Goal: Transaction & Acquisition: Purchase product/service

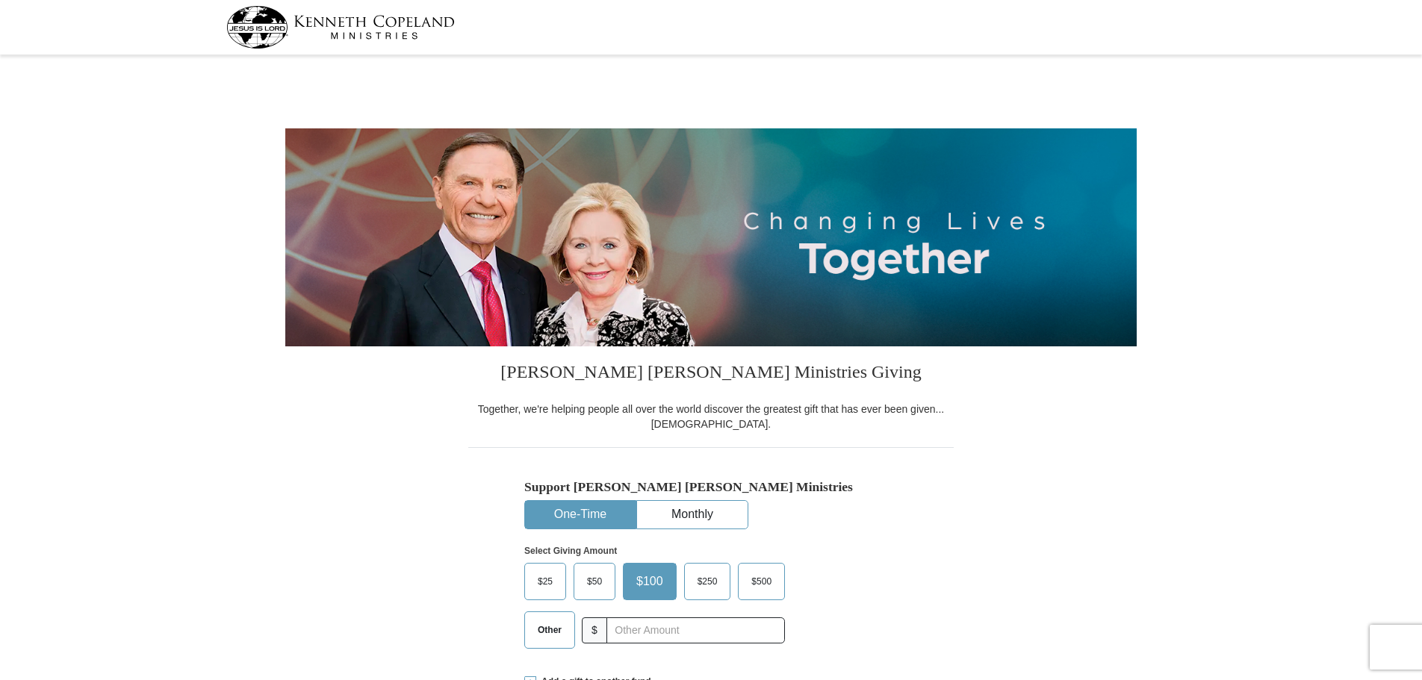
select select "CO"
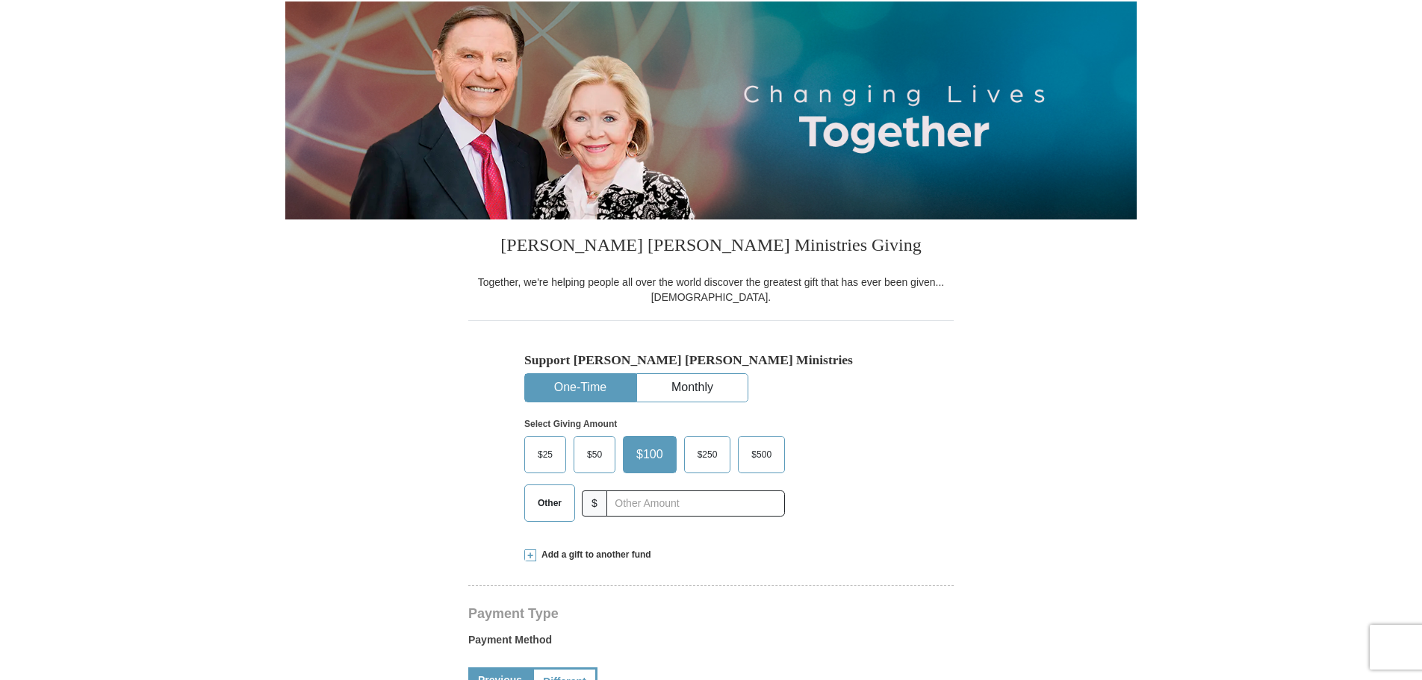
scroll to position [224, 0]
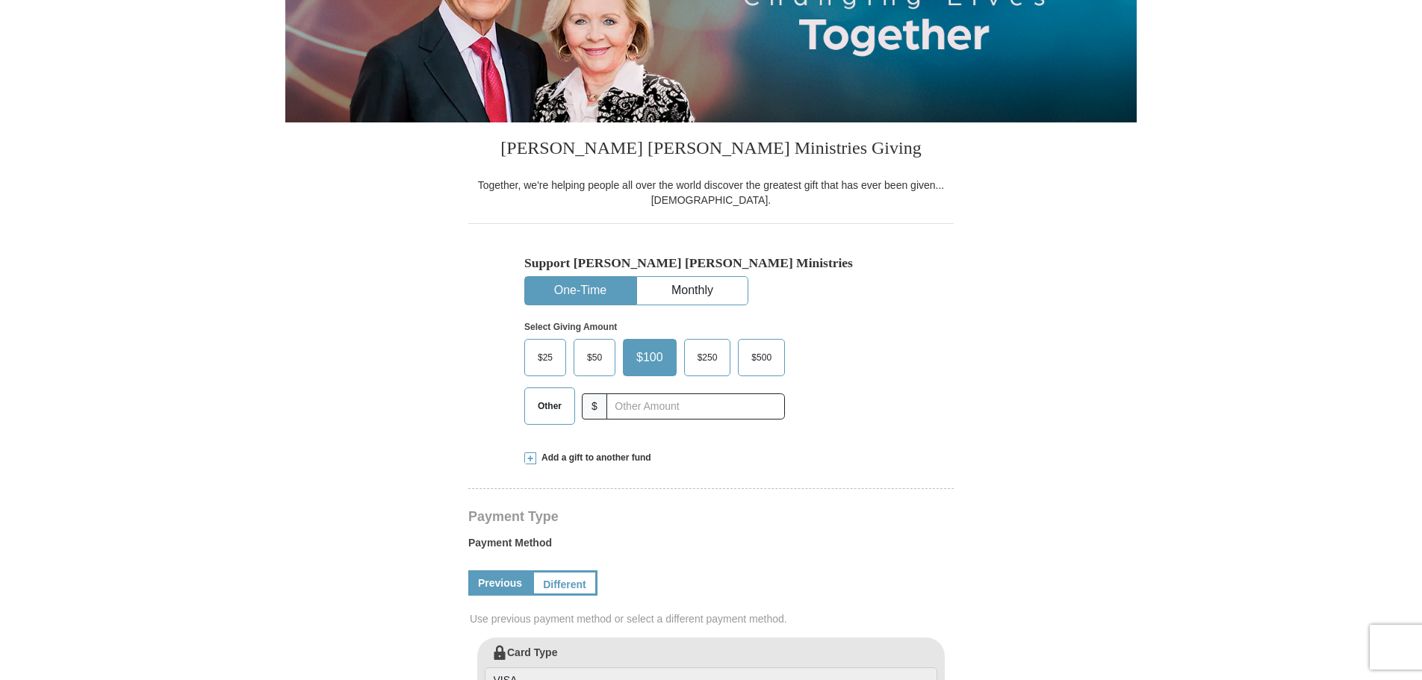
click at [552, 406] on span "Other" at bounding box center [549, 406] width 39 height 22
click at [0, 0] on input "Other" at bounding box center [0, 0] width 0 height 0
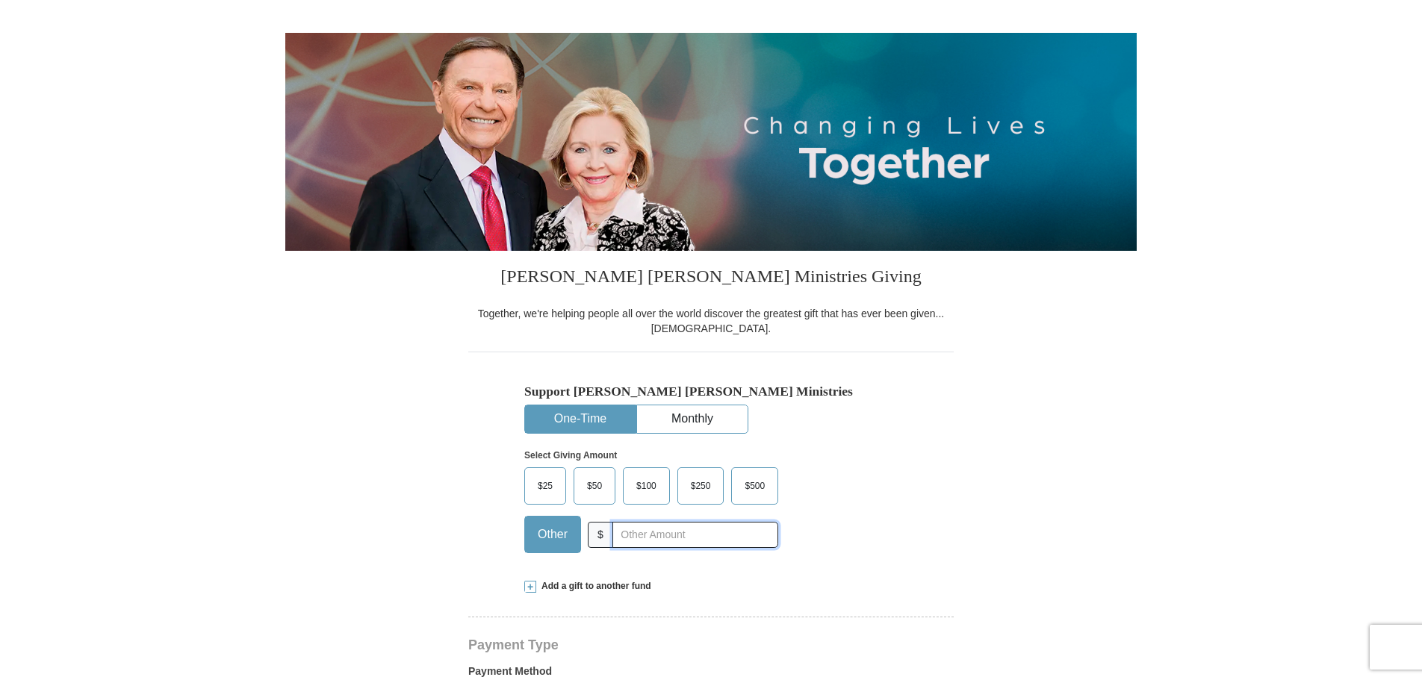
scroll to position [75, 0]
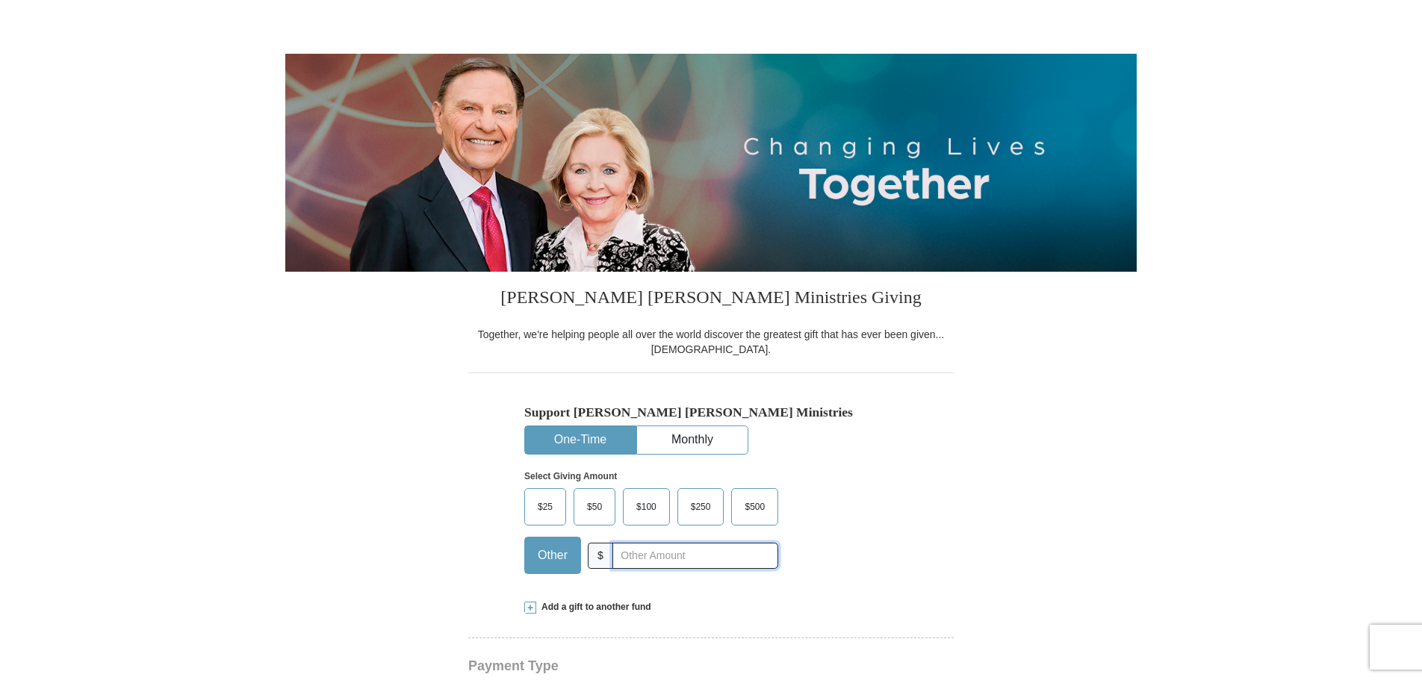
click at [693, 558] on input "text" at bounding box center [695, 556] width 166 height 26
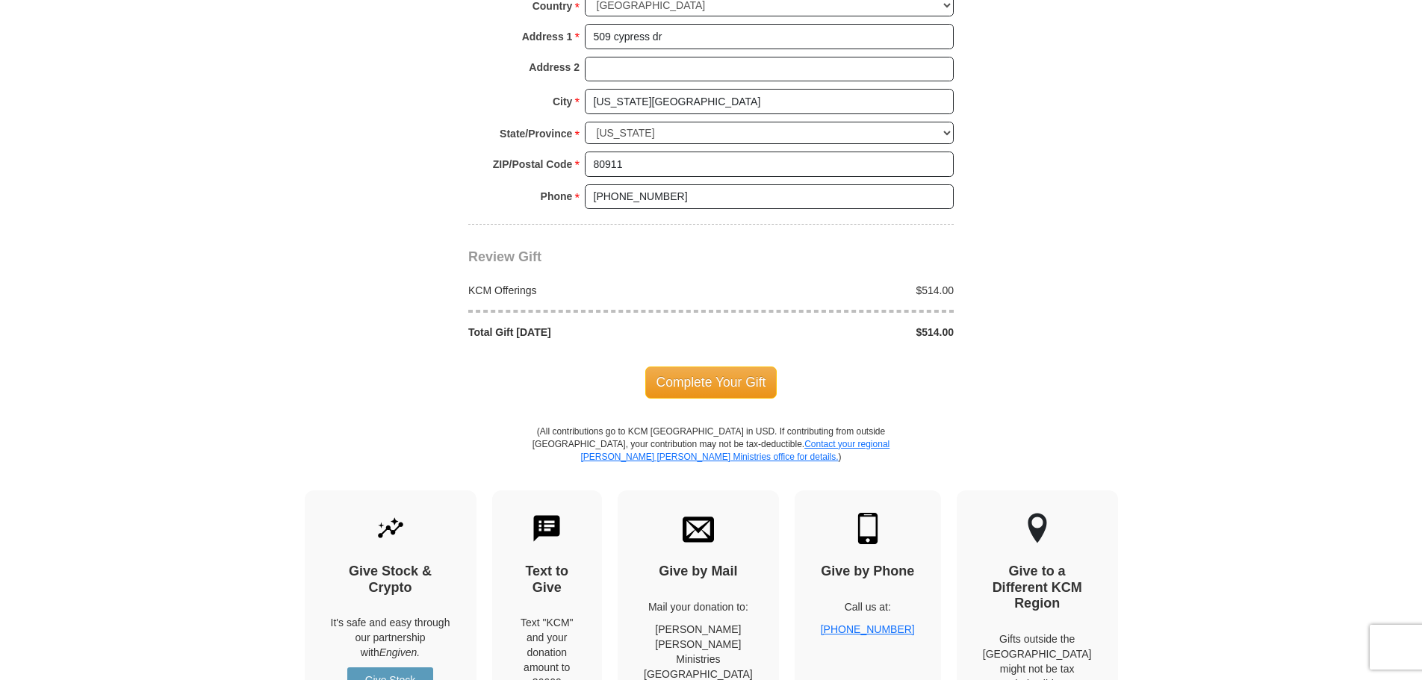
scroll to position [1046, 0]
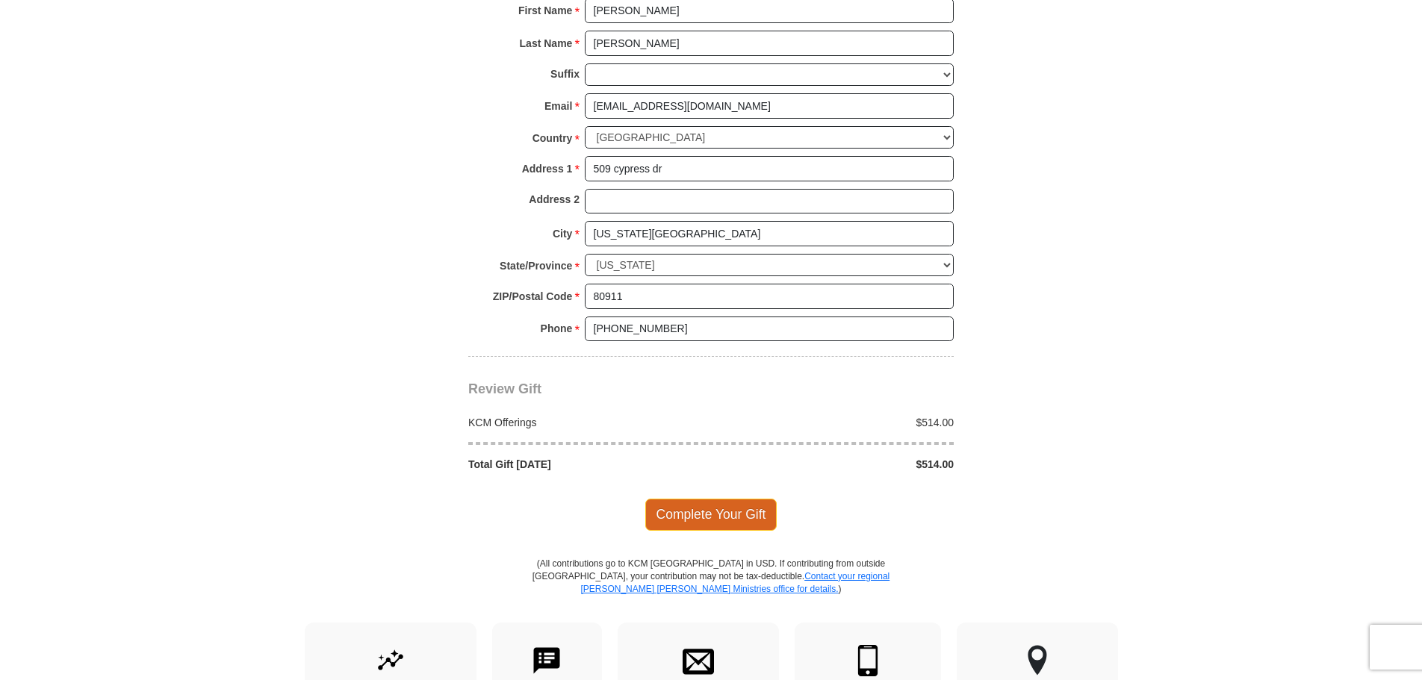
type input "514.00"
click at [674, 509] on span "Complete Your Gift" at bounding box center [711, 514] width 132 height 31
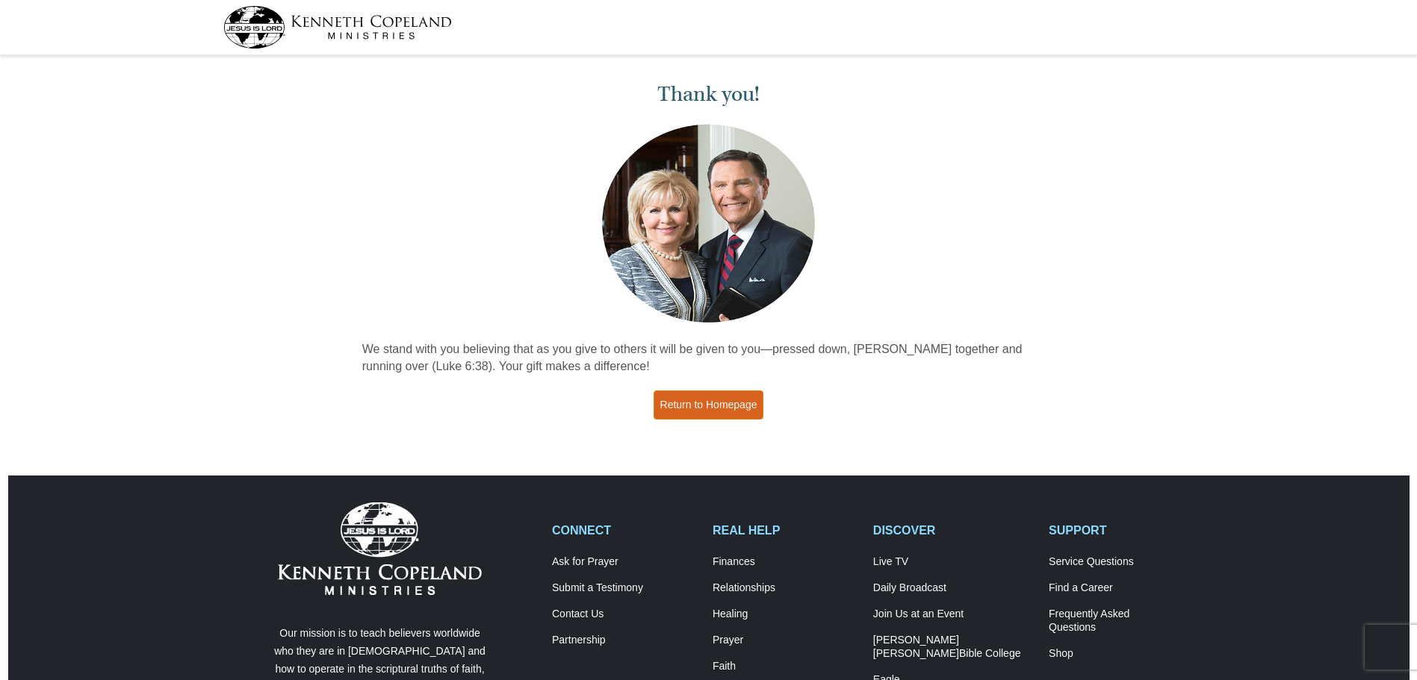
click at [745, 404] on link "Return to Homepage" at bounding box center [708, 405] width 111 height 29
